Goal: Information Seeking & Learning: Learn about a topic

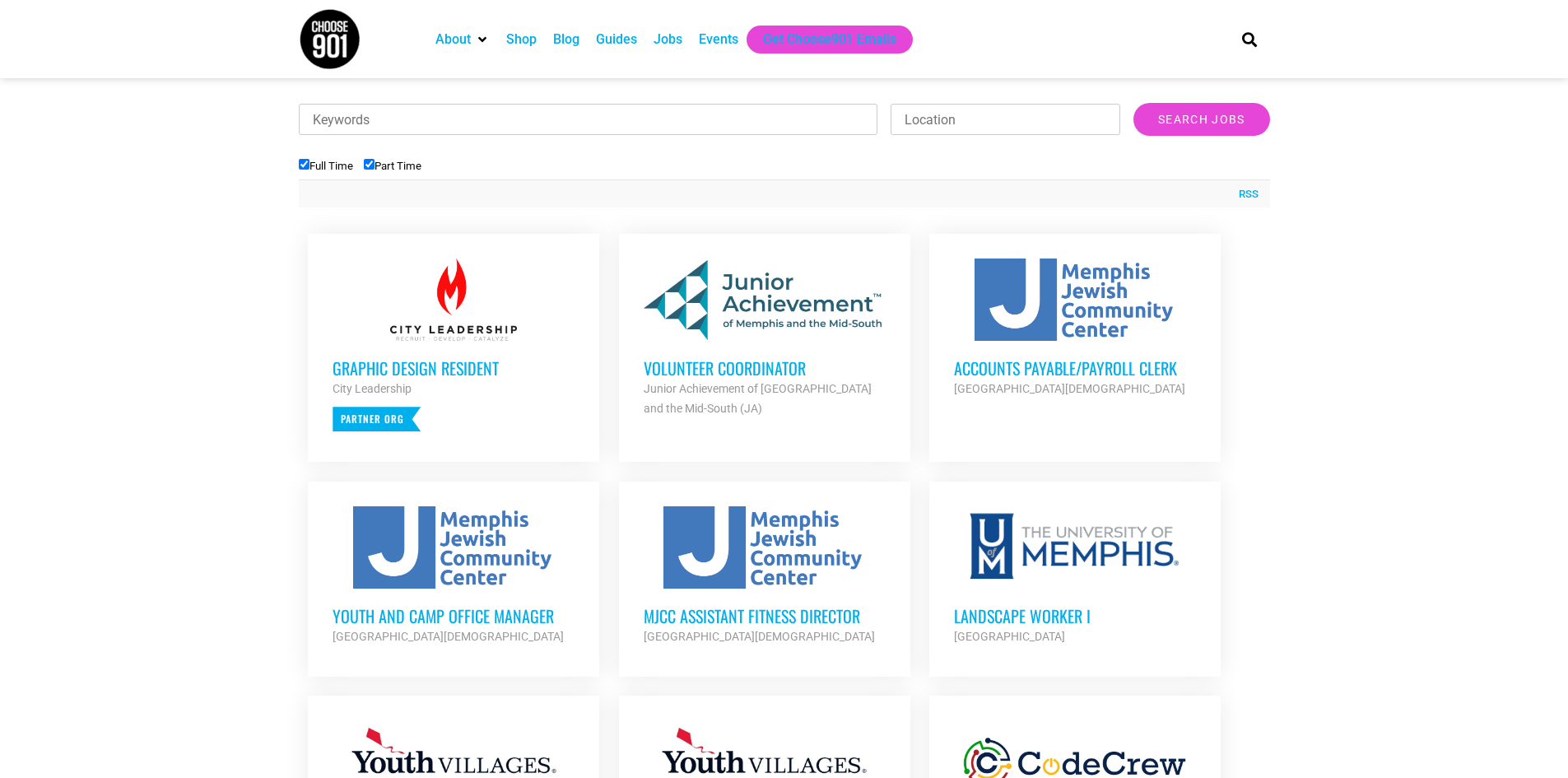
scroll to position [658, 0]
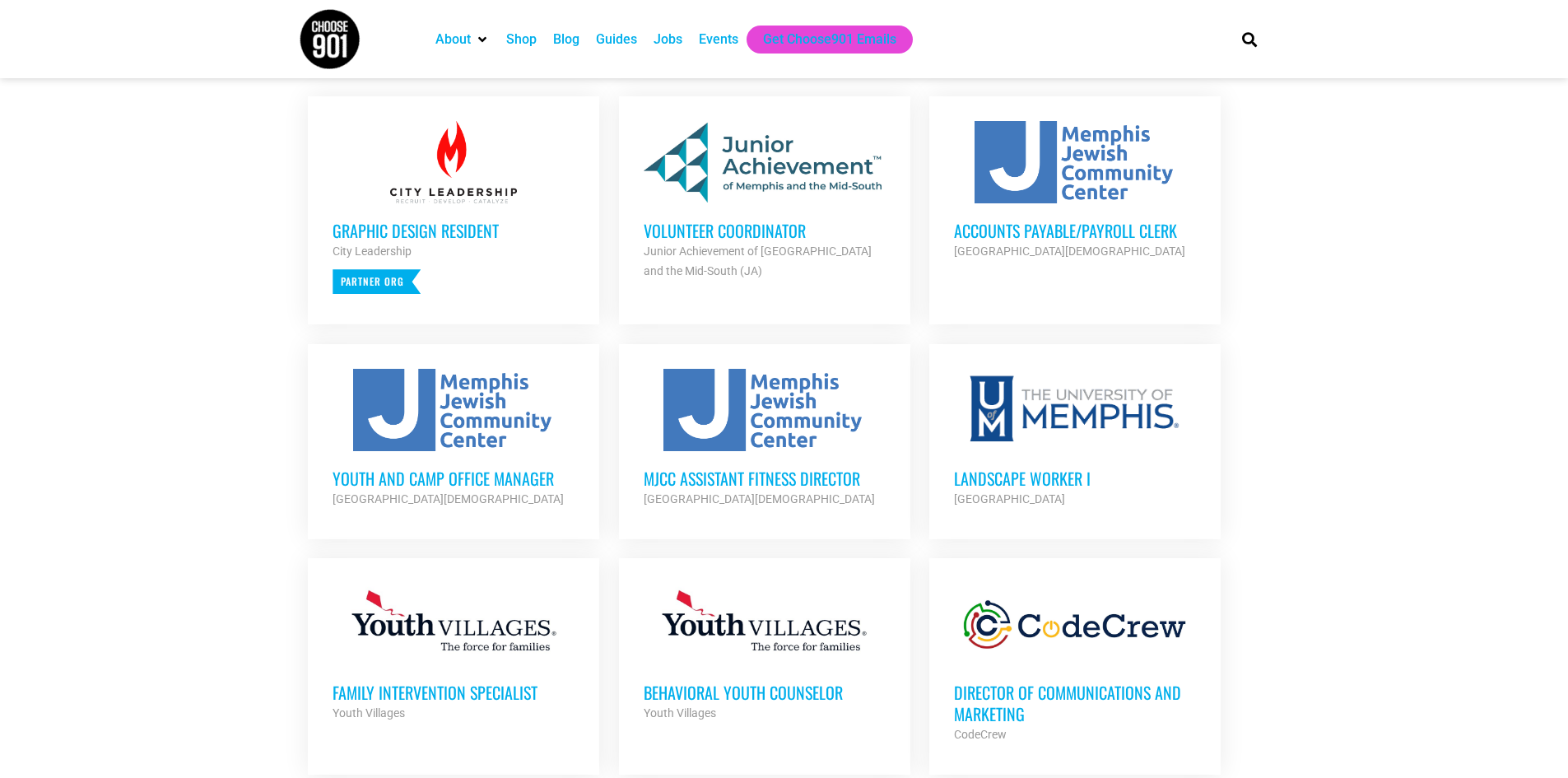
click at [482, 215] on div "Graphic Design Resident City Leadership Partner Org" at bounding box center [453, 248] width 242 height 91
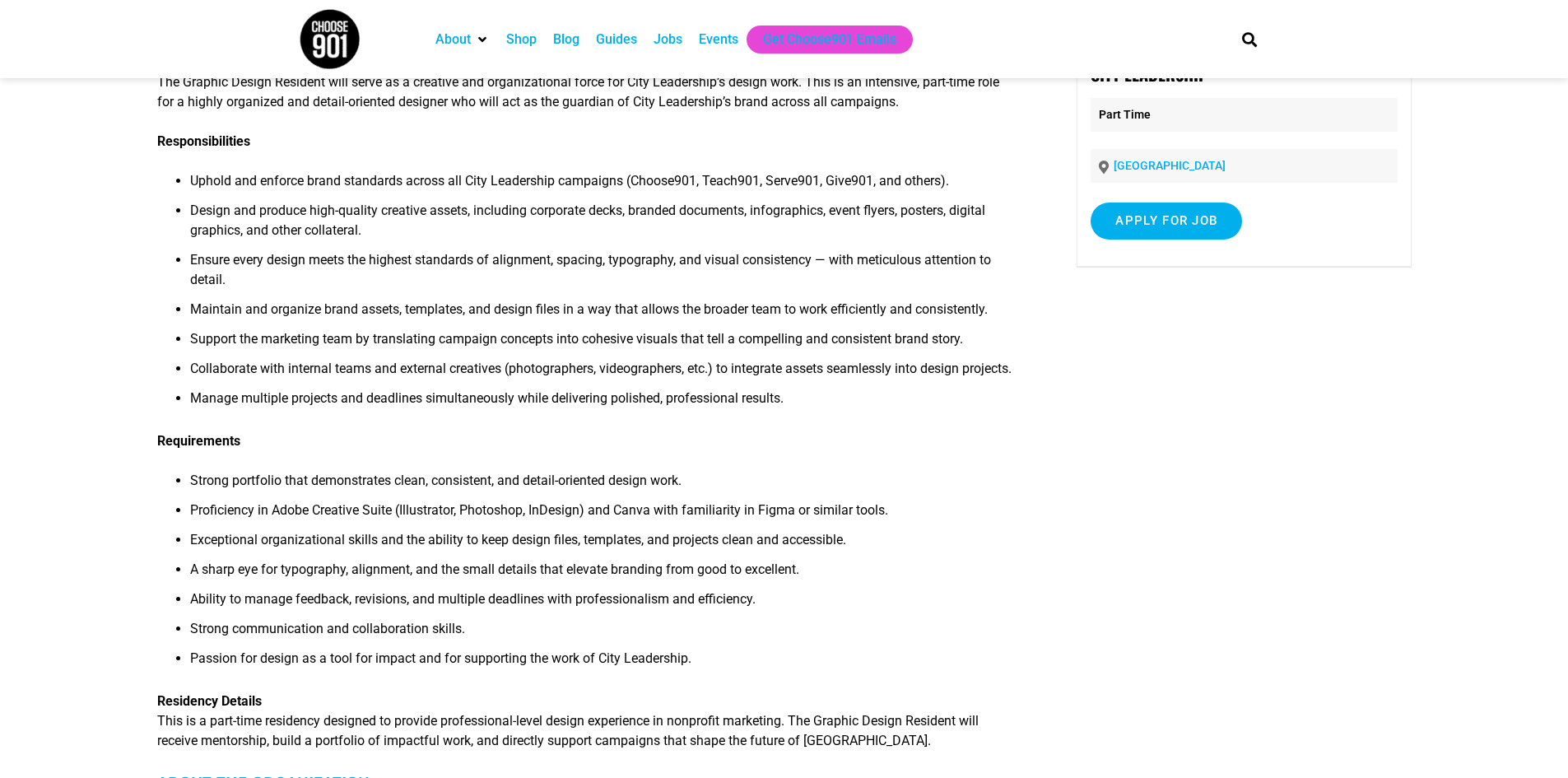
scroll to position [165, 0]
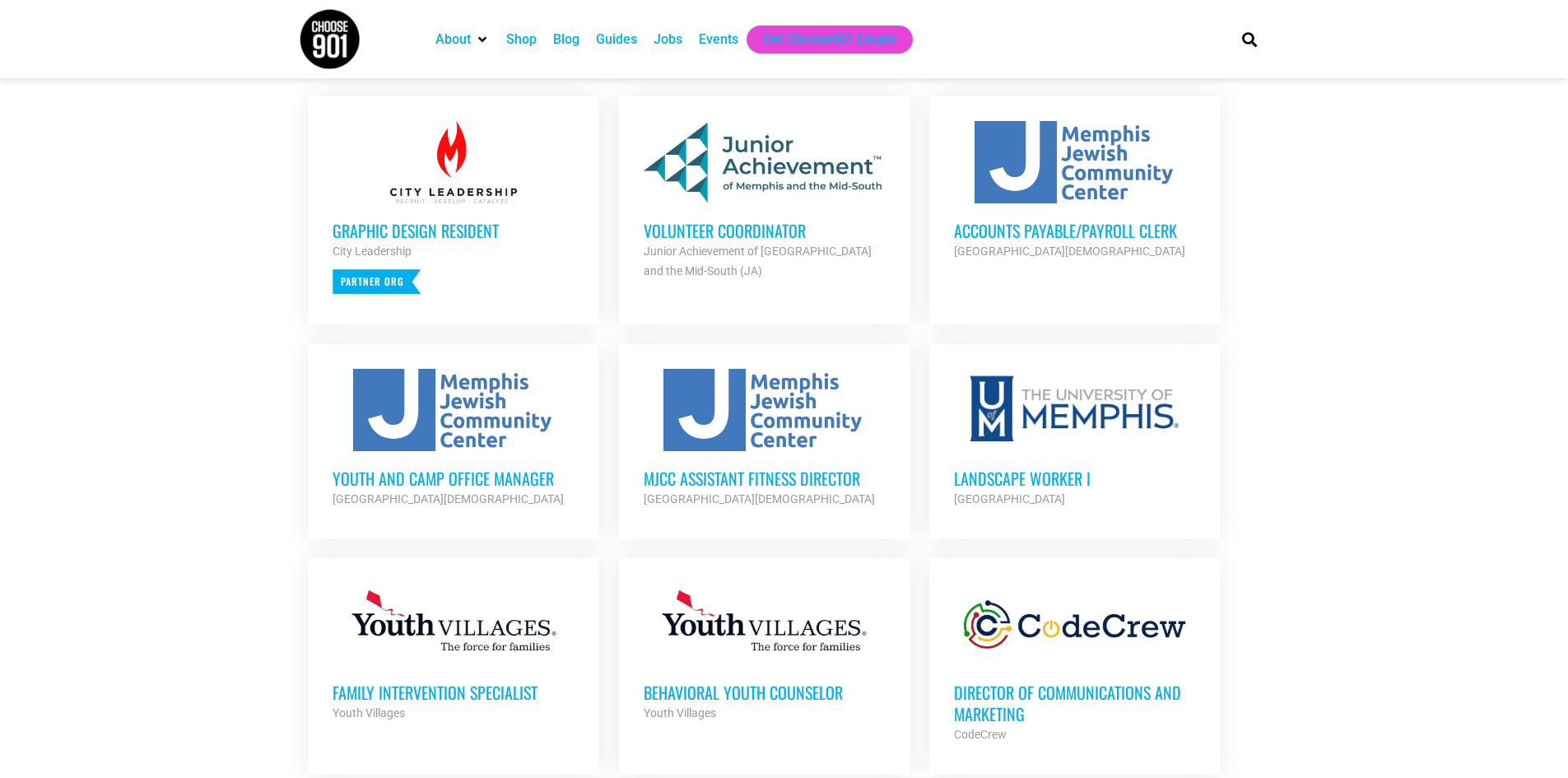
click at [753, 229] on h3 "Volunteer Coordinator" at bounding box center [765, 230] width 242 height 22
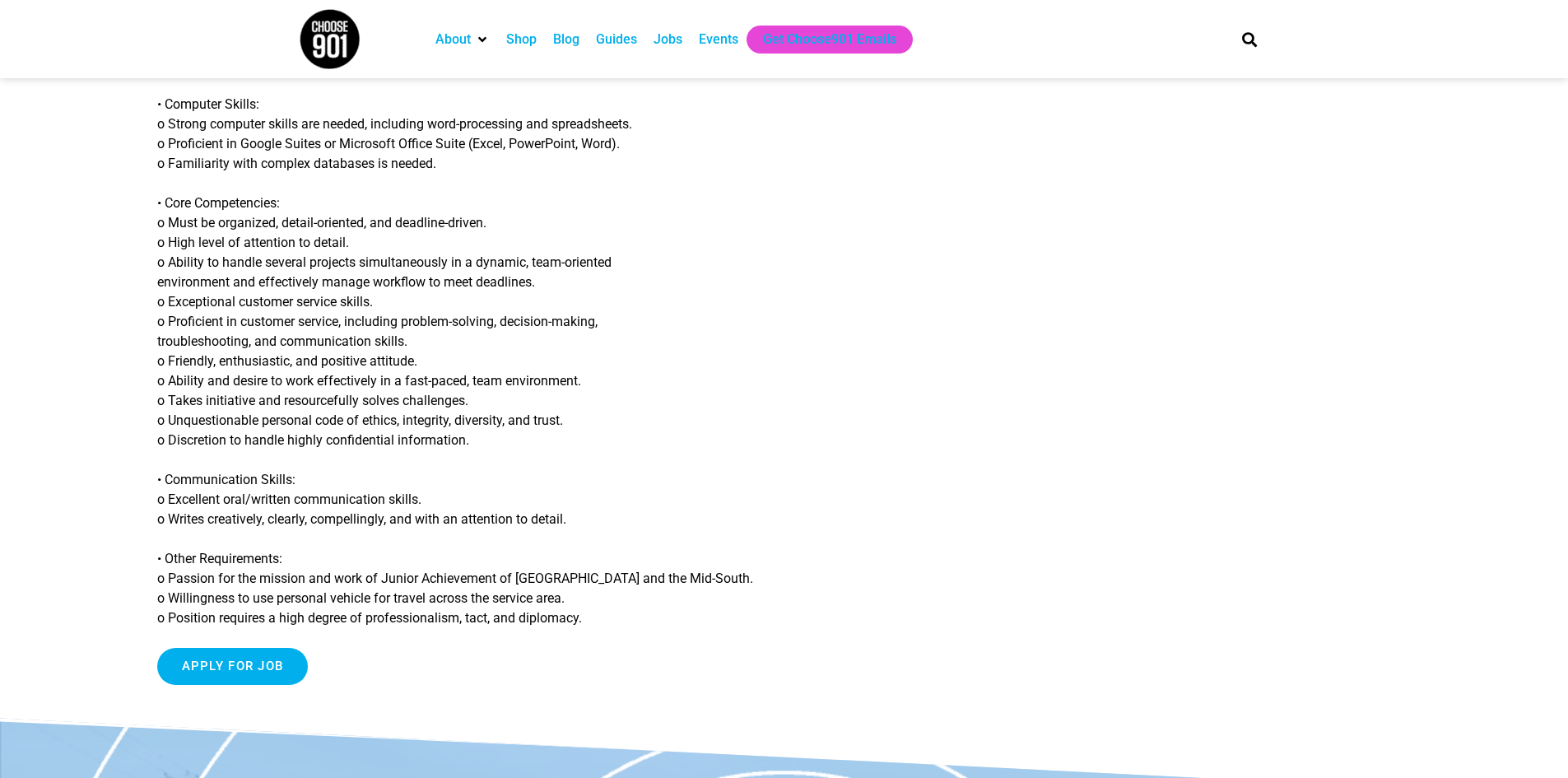
scroll to position [1235, 0]
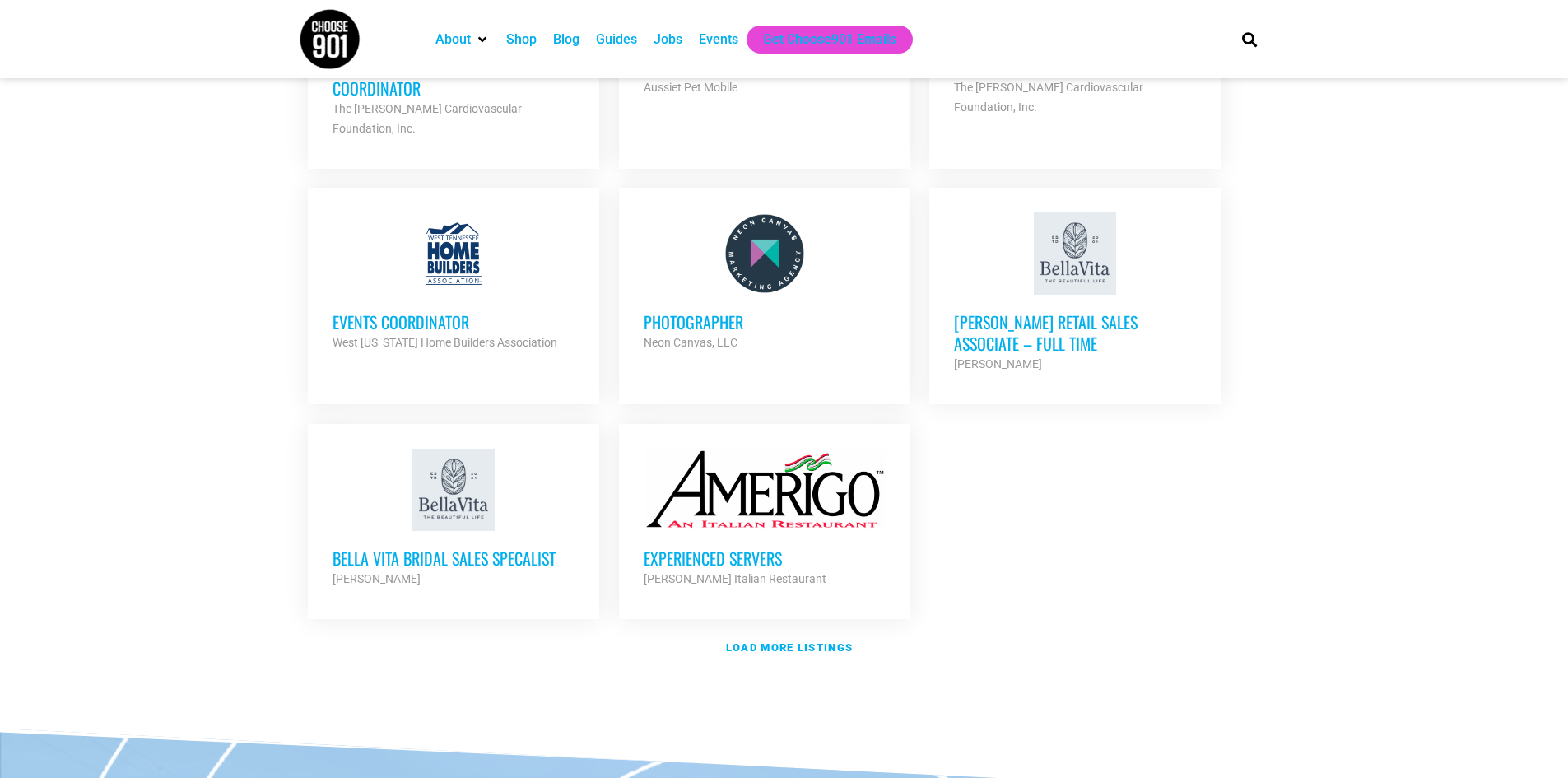
scroll to position [1893, 0]
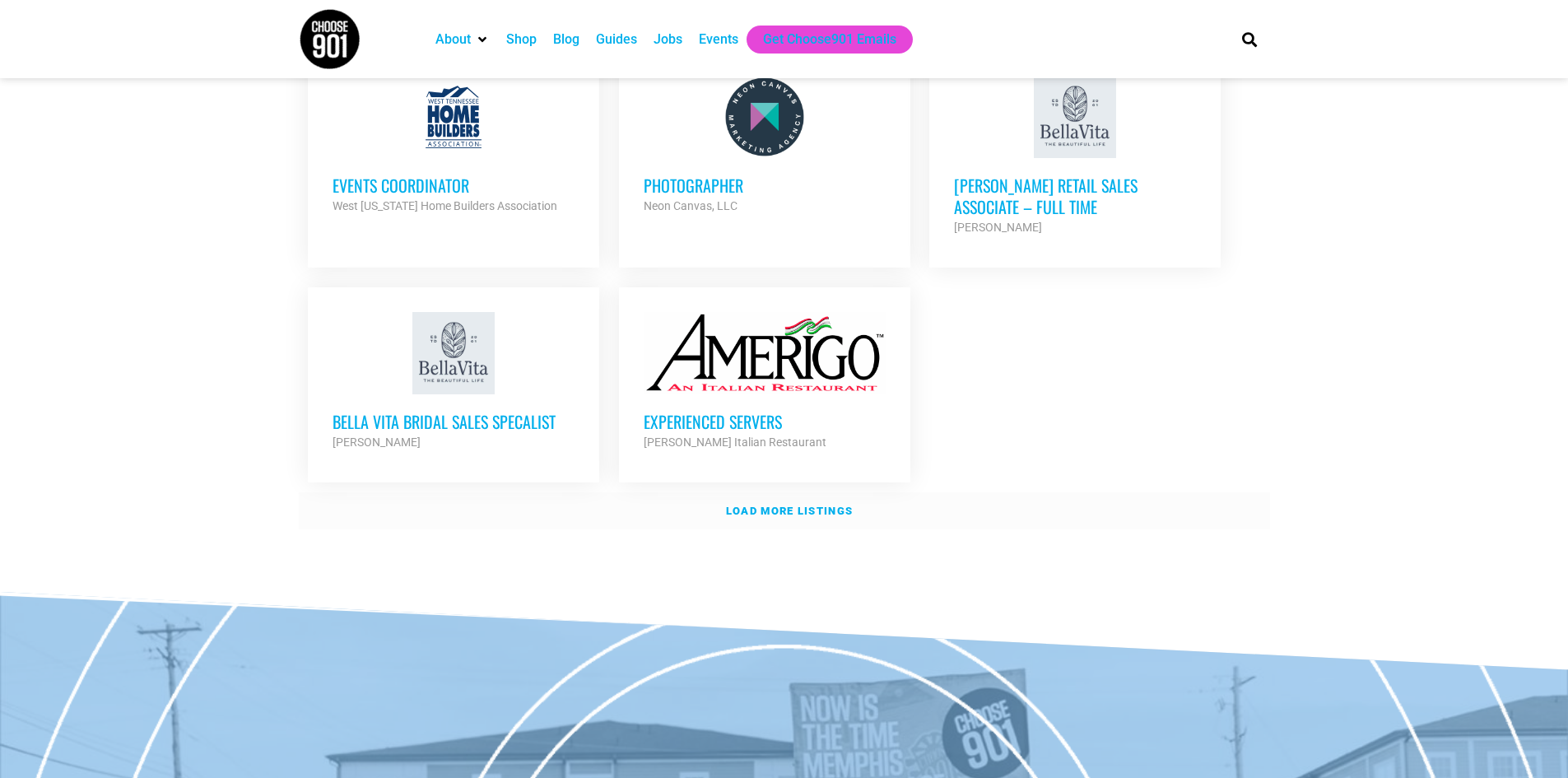
click at [827, 492] on link "Load more listings" at bounding box center [784, 511] width 971 height 37
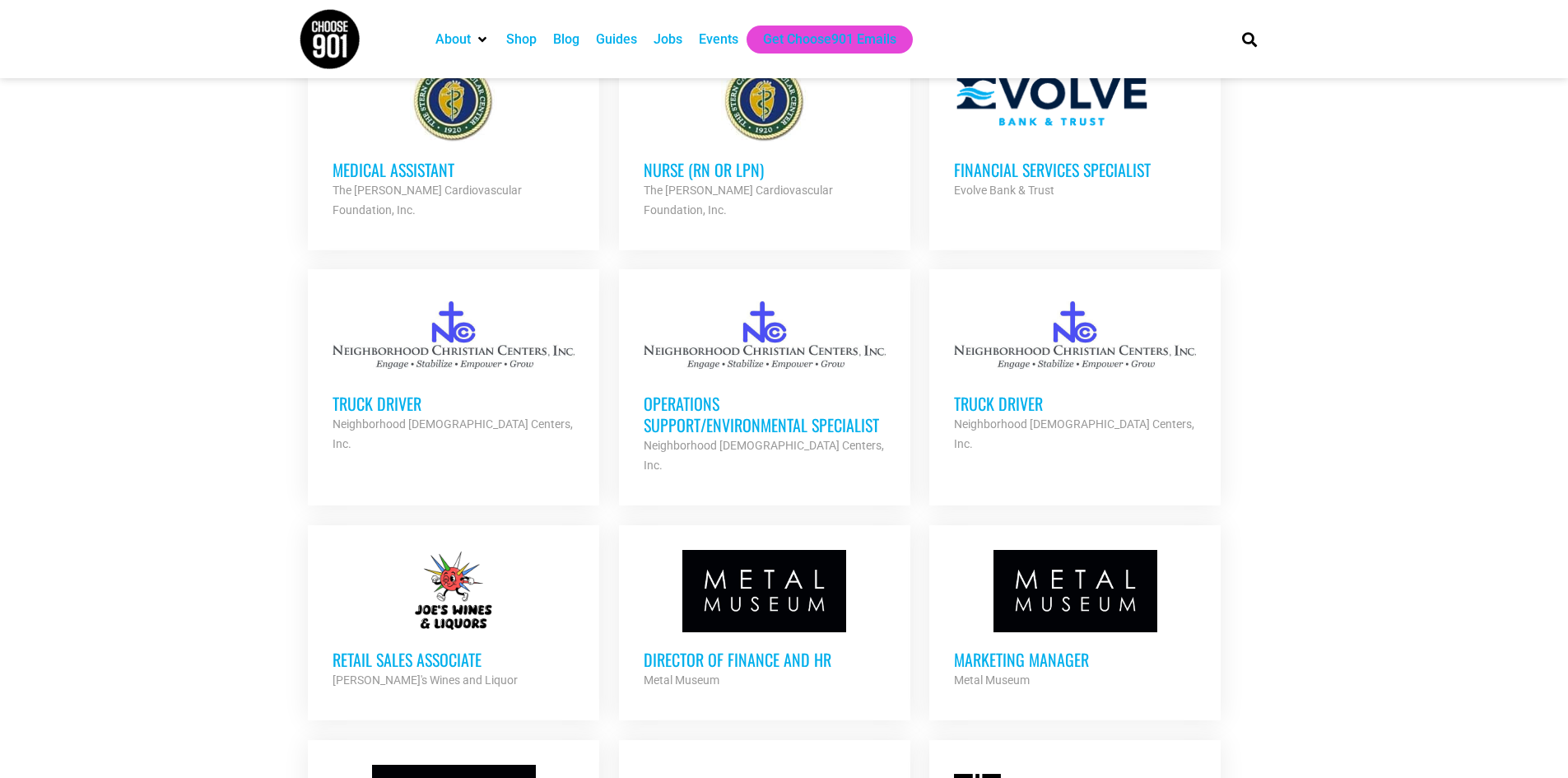
scroll to position [2635, 0]
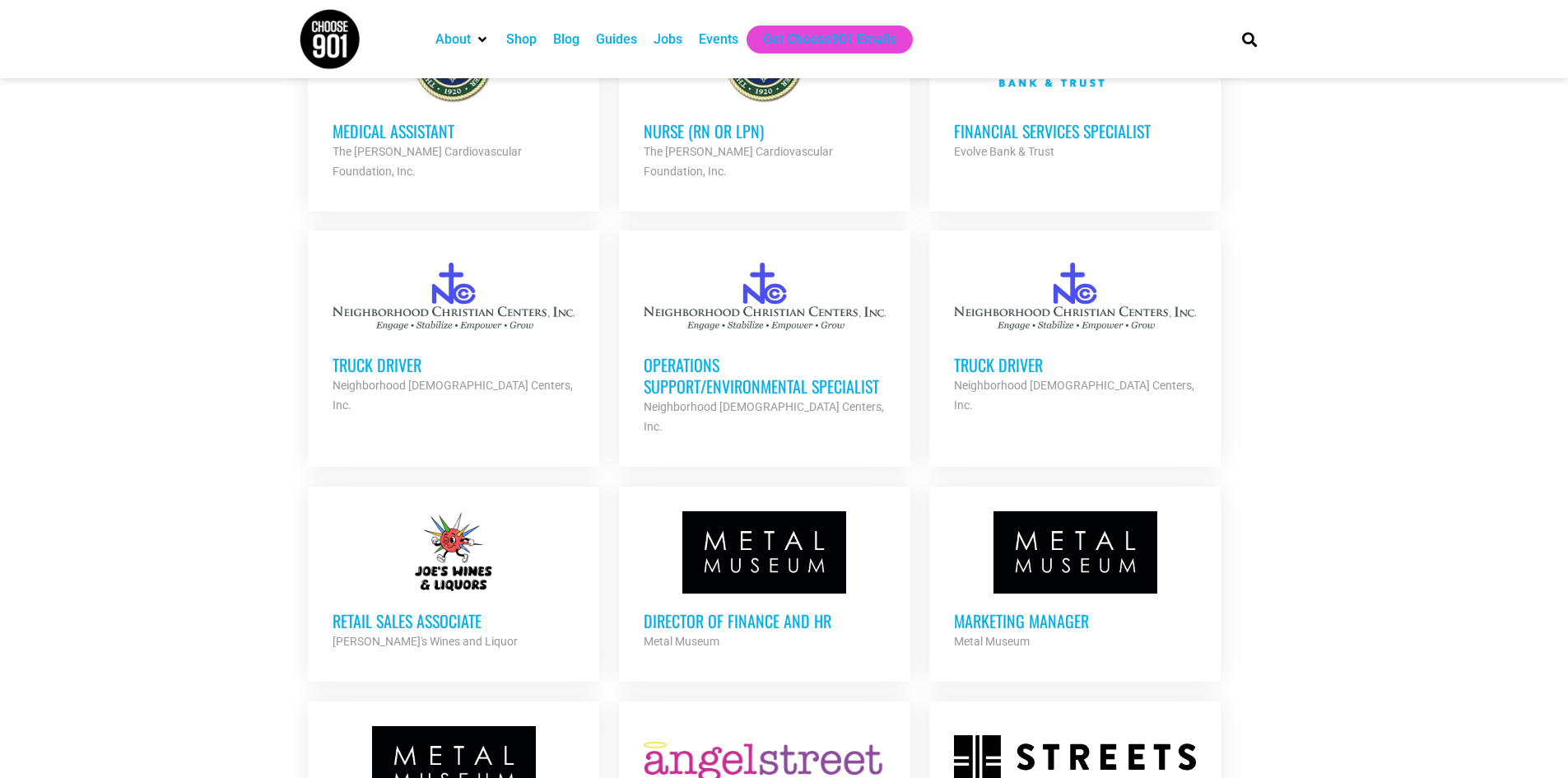
click at [821, 354] on h3 "Operations Support/Environmental Specialist" at bounding box center [765, 375] width 242 height 43
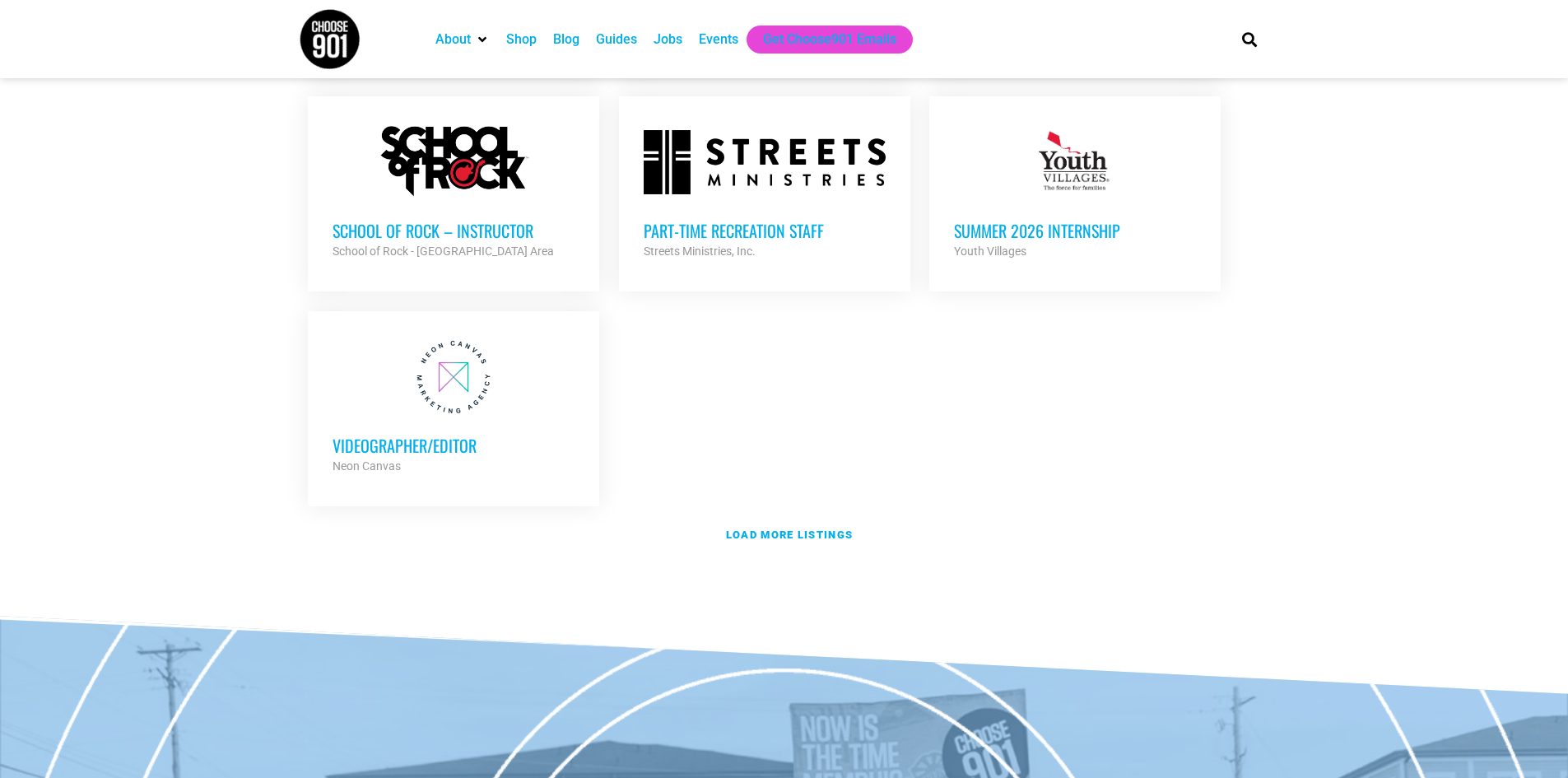
scroll to position [3457, 0]
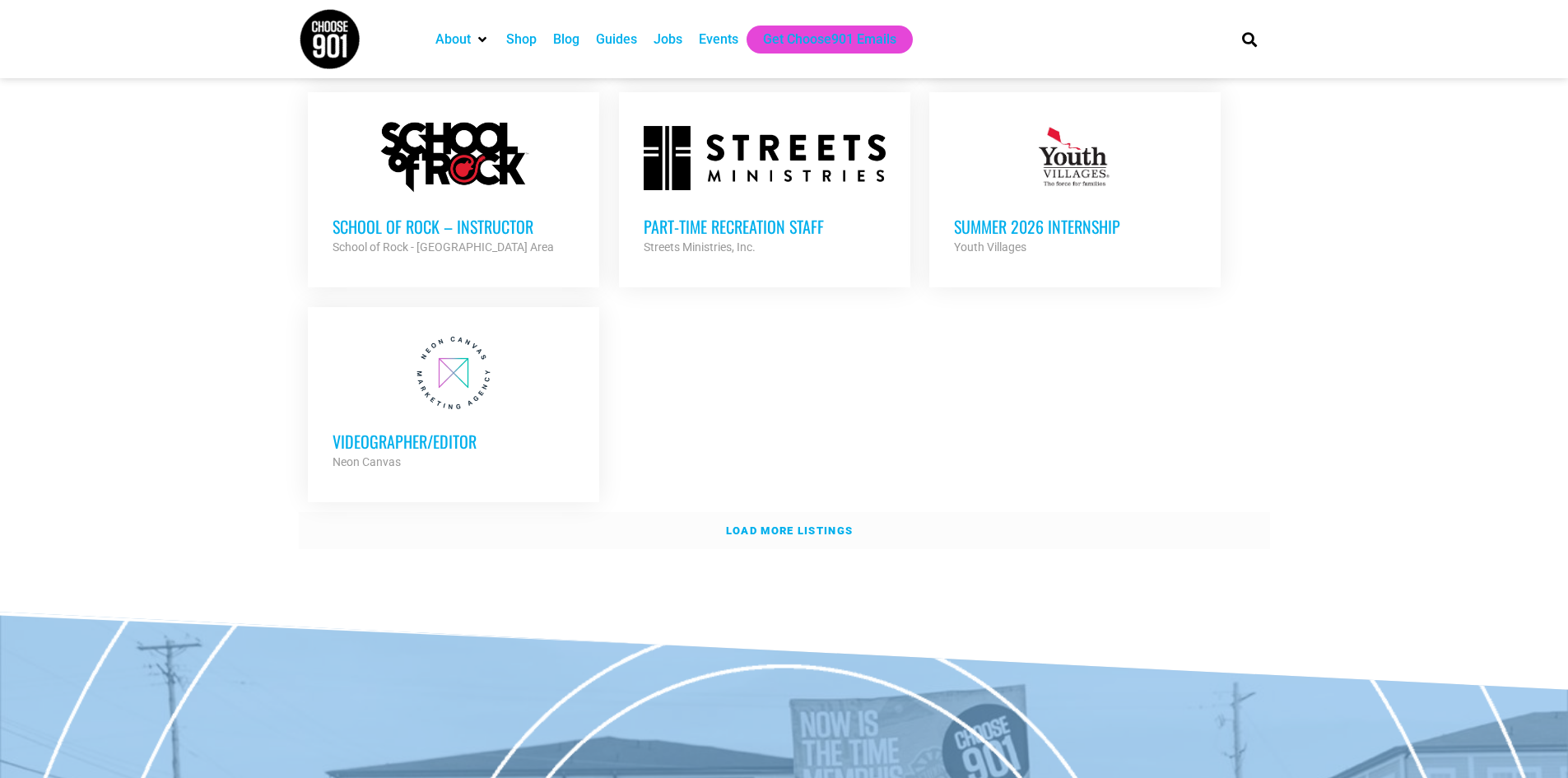
click at [784, 512] on link "Load more listings" at bounding box center [784, 531] width 971 height 37
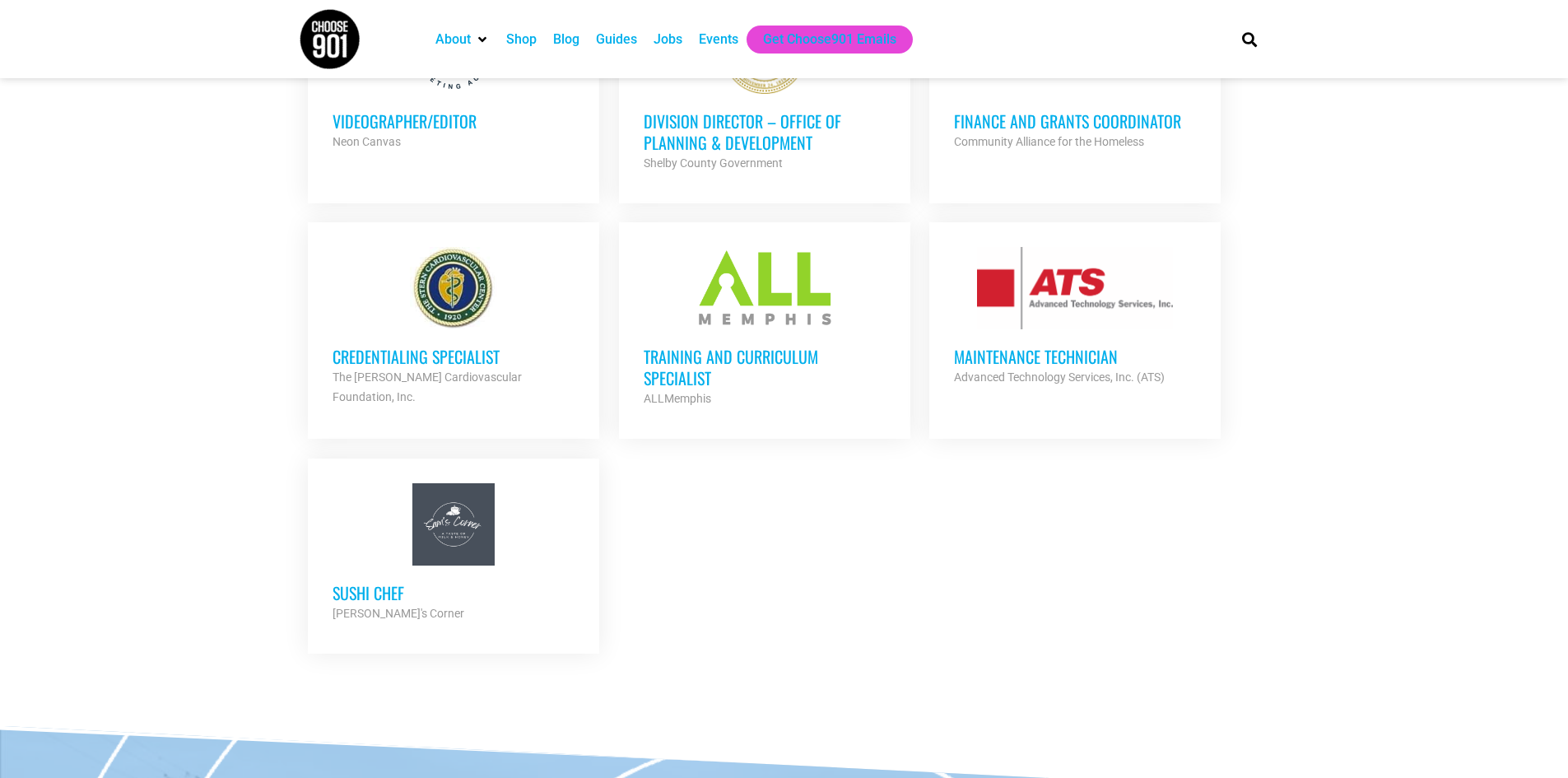
scroll to position [3868, 0]
